Goal: Task Accomplishment & Management: Manage account settings

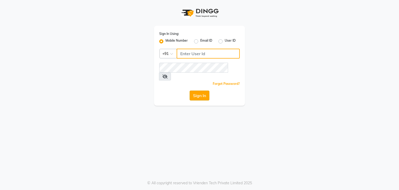
type input "9657711444"
drag, startPoint x: 203, startPoint y: 87, endPoint x: 206, endPoint y: 85, distance: 3.3
click at [205, 90] on button "Sign In" at bounding box center [200, 95] width 20 height 10
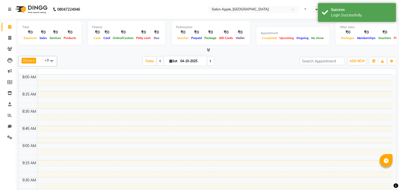
select select "en"
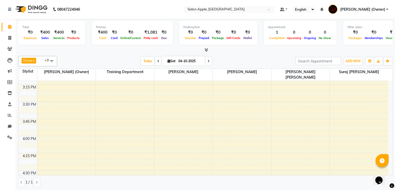
scroll to position [493, 0]
click at [10, 69] on icon at bounding box center [10, 71] width 4 height 4
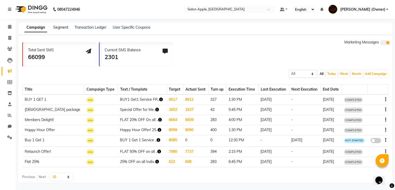
click at [62, 26] on link "Segment" at bounding box center [60, 27] width 15 height 5
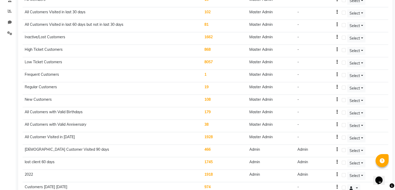
scroll to position [117, 0]
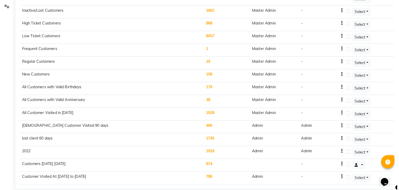
scroll to position [129, 0]
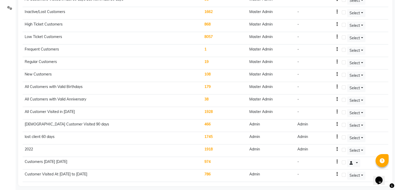
click at [231, 69] on td "108" at bounding box center [224, 75] width 45 height 12
click at [285, 46] on td "Master Admin" at bounding box center [271, 50] width 48 height 12
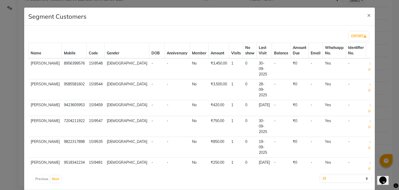
click at [363, 8] on button "×" at bounding box center [369, 15] width 12 height 15
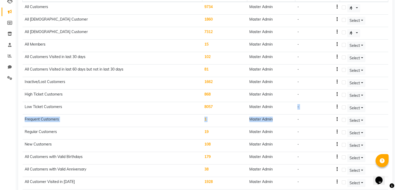
scroll to position [0, 0]
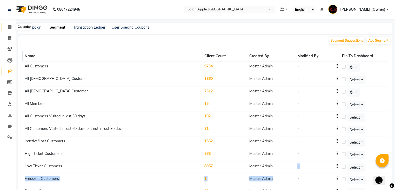
click at [9, 25] on icon at bounding box center [9, 27] width 3 height 4
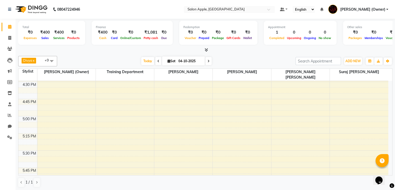
scroll to position [668, 0]
